Goal: Task Accomplishment & Management: Use online tool/utility

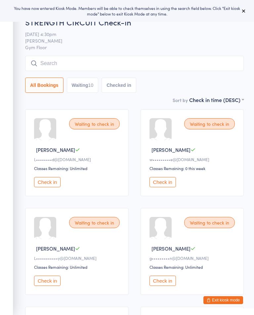
click at [56, 67] on input "search" at bounding box center [134, 63] width 219 height 15
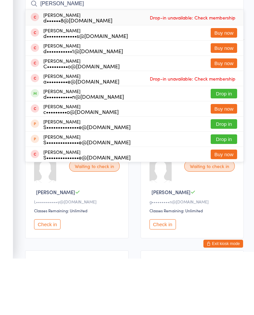
type input "[PERSON_NAME]"
click at [225, 146] on button "Drop in" at bounding box center [224, 151] width 26 height 10
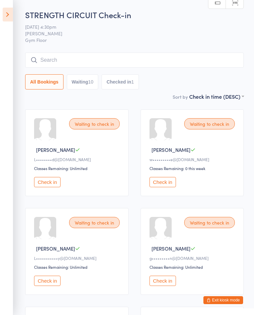
click at [5, 15] on icon at bounding box center [8, 15] width 10 height 14
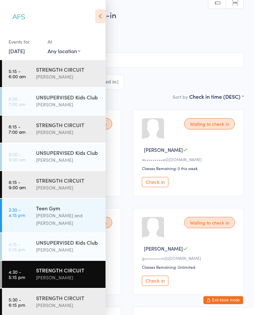
click at [58, 295] on div "STRENGTH CIRCUIT" at bounding box center [68, 298] width 64 height 7
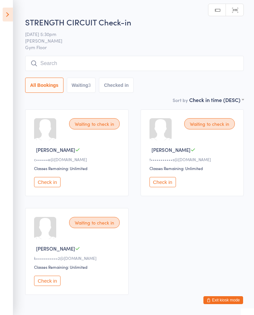
click at [7, 18] on icon at bounding box center [8, 15] width 10 height 14
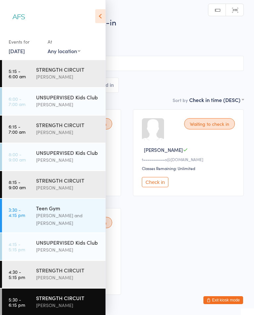
click at [67, 274] on div "[PERSON_NAME]" at bounding box center [68, 278] width 64 height 8
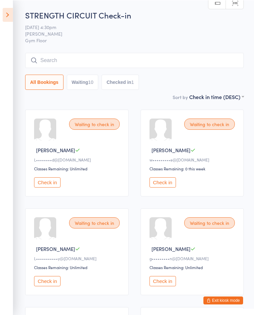
click at [50, 188] on button "Check in" at bounding box center [47, 182] width 26 height 10
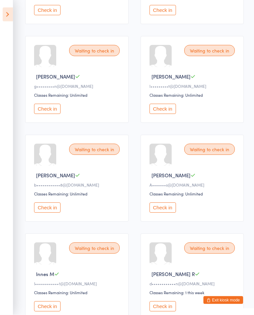
scroll to position [180, 0]
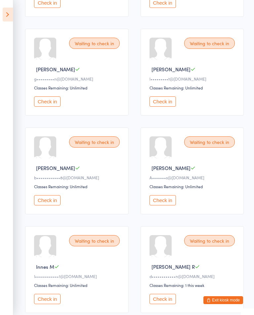
click at [52, 288] on div "Classes Remaining: Unlimited" at bounding box center [78, 286] width 88 height 6
click at [42, 305] on button "Check in" at bounding box center [47, 299] width 26 height 10
click at [48, 103] on button "Check in" at bounding box center [47, 102] width 26 height 10
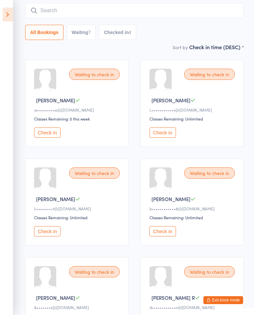
scroll to position [49, 0]
click at [165, 232] on button "Check in" at bounding box center [162, 232] width 26 height 10
click at [47, 135] on button "Check in" at bounding box center [47, 133] width 26 height 10
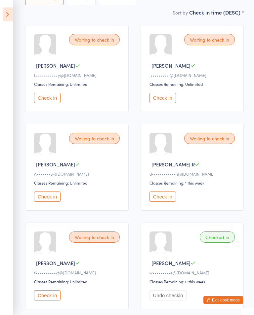
scroll to position [94, 0]
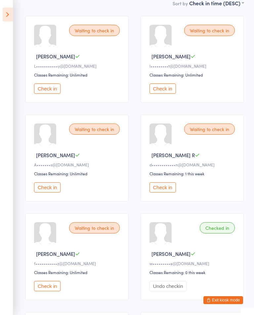
click at [48, 193] on button "Check in" at bounding box center [47, 188] width 26 height 10
